Goal: Task Accomplishment & Management: Manage account settings

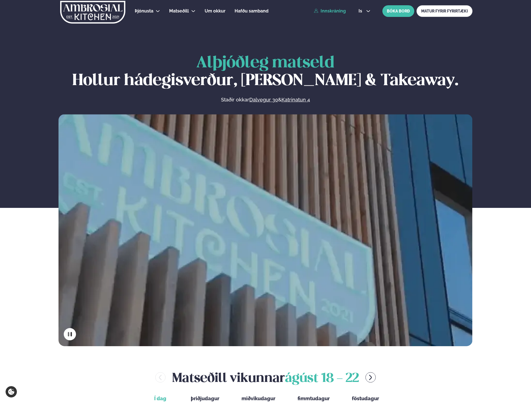
click at [335, 13] on link "Innskráning" at bounding box center [330, 11] width 32 height 5
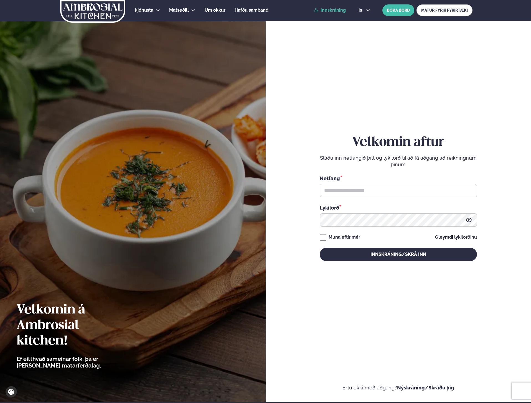
scroll to position [1, 0]
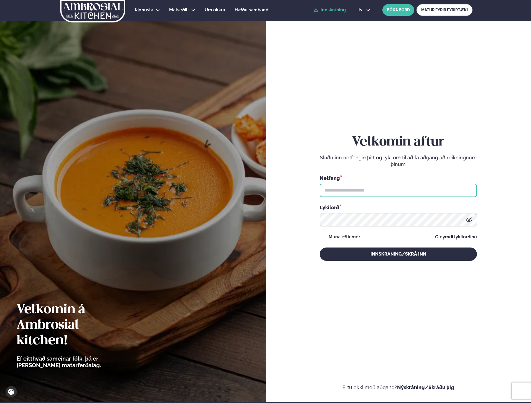
type input "**********"
click at [370, 189] on input "**********" at bounding box center [398, 190] width 157 height 13
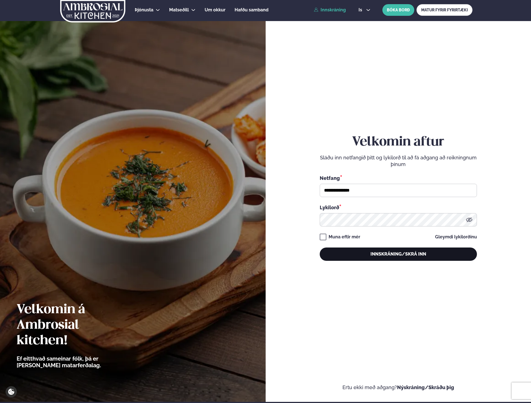
click at [385, 254] on button "Innskráning/Skrá inn" at bounding box center [398, 254] width 157 height 13
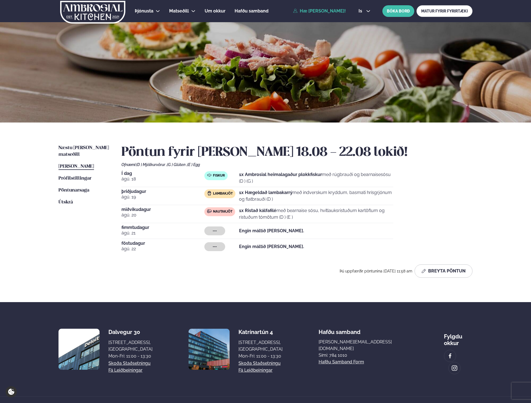
click at [129, 175] on span "Í dag" at bounding box center [163, 173] width 83 height 4
drag, startPoint x: 122, startPoint y: 190, endPoint x: 299, endPoint y: 200, distance: 176.5
click at [299, 200] on div "Næstu [PERSON_NAME] matseðill Næsta vika [PERSON_NAME] matseðill [PERSON_NAME] …" at bounding box center [266, 213] width 448 height 180
click at [299, 200] on p "1x Hægeldað lambakarrý með indverskum kryddum, basmati hrísgrjónum og flatbrauð…" at bounding box center [316, 196] width 154 height 13
drag, startPoint x: 300, startPoint y: 217, endPoint x: 234, endPoint y: 204, distance: 66.7
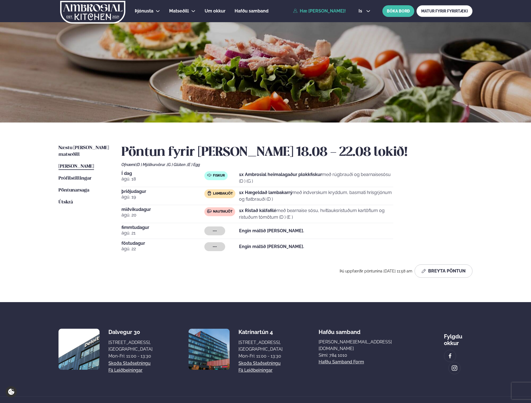
click at [234, 204] on div "Í dag [DATE] Fiskur 1x Ambrosial heimalagaður plokkfiskur með rúgbrauði og bear…" at bounding box center [297, 212] width 351 height 83
click at [300, 206] on div "Í dag [DATE] Fiskur 1x Ambrosial heimalagaður plokkfiskur með rúgbrauði og bear…" at bounding box center [297, 212] width 351 height 83
